Goal: Navigation & Orientation: Go to known website

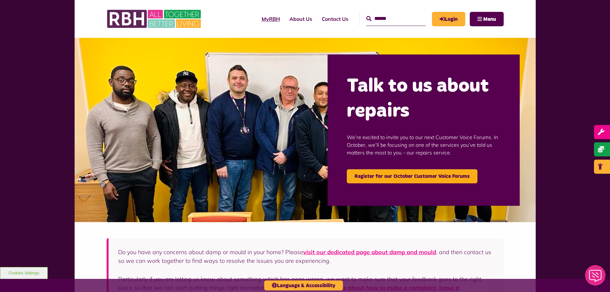
click at [266, 19] on link "MyRBH" at bounding box center [271, 18] width 28 height 17
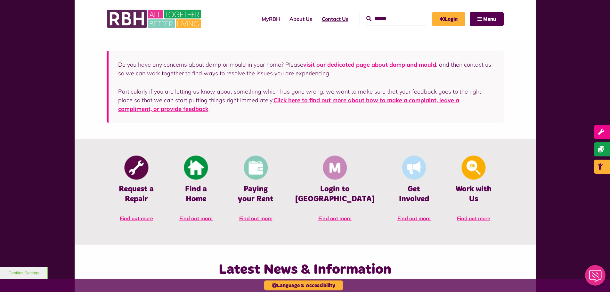
scroll to position [128, 0]
